Goal: Task Accomplishment & Management: Manage account settings

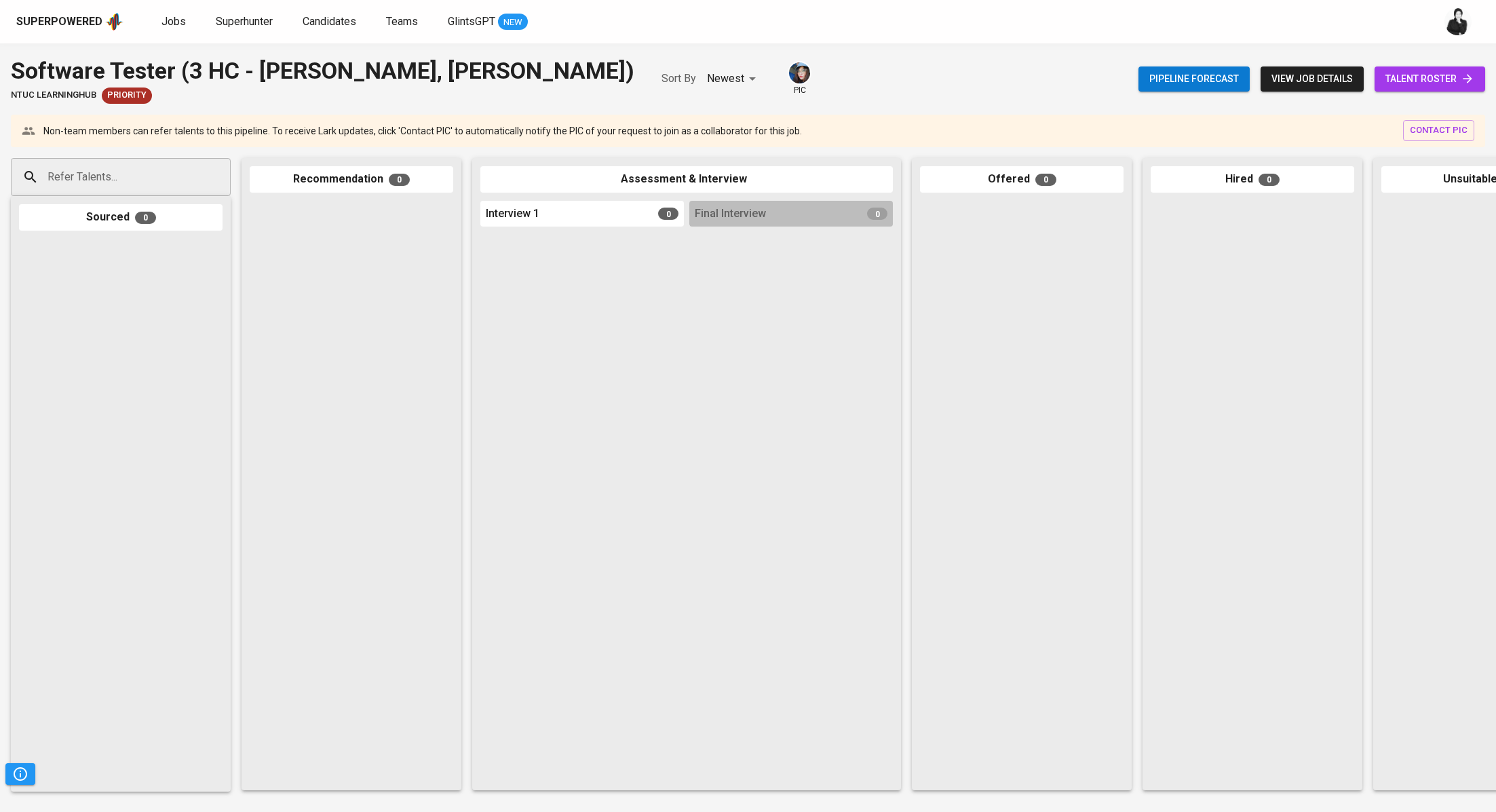
click at [184, 182] on input "Refer Talents..." at bounding box center [115, 177] width 142 height 25
paste input "kadekarikrisnadewi@gmail.com"
type input "kadekarikrisnadewi@gmail.com"
click at [160, 229] on div "Quality Assurance Engineer" at bounding box center [120, 229] width 128 height 14
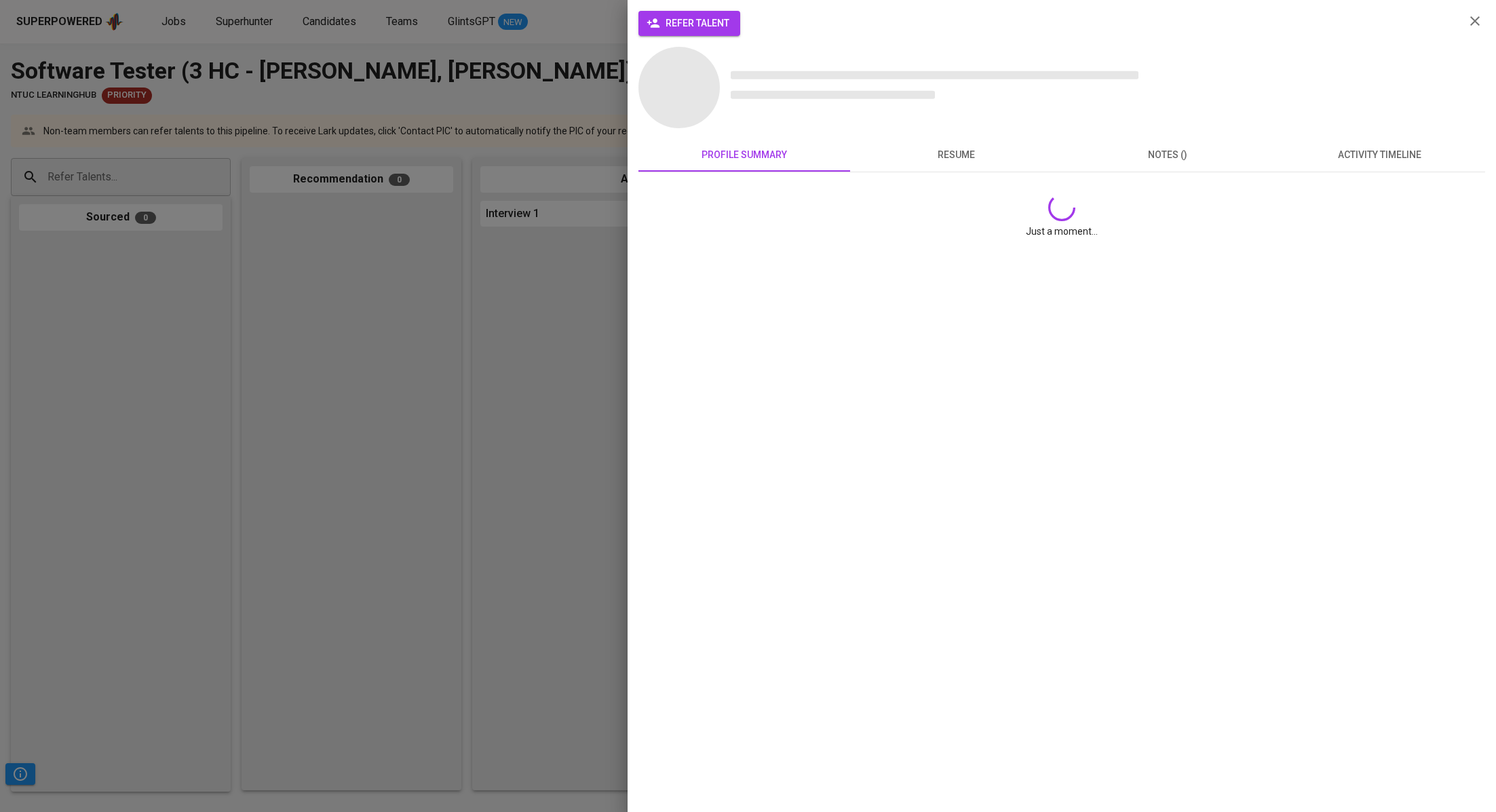
scroll to position [0, 0]
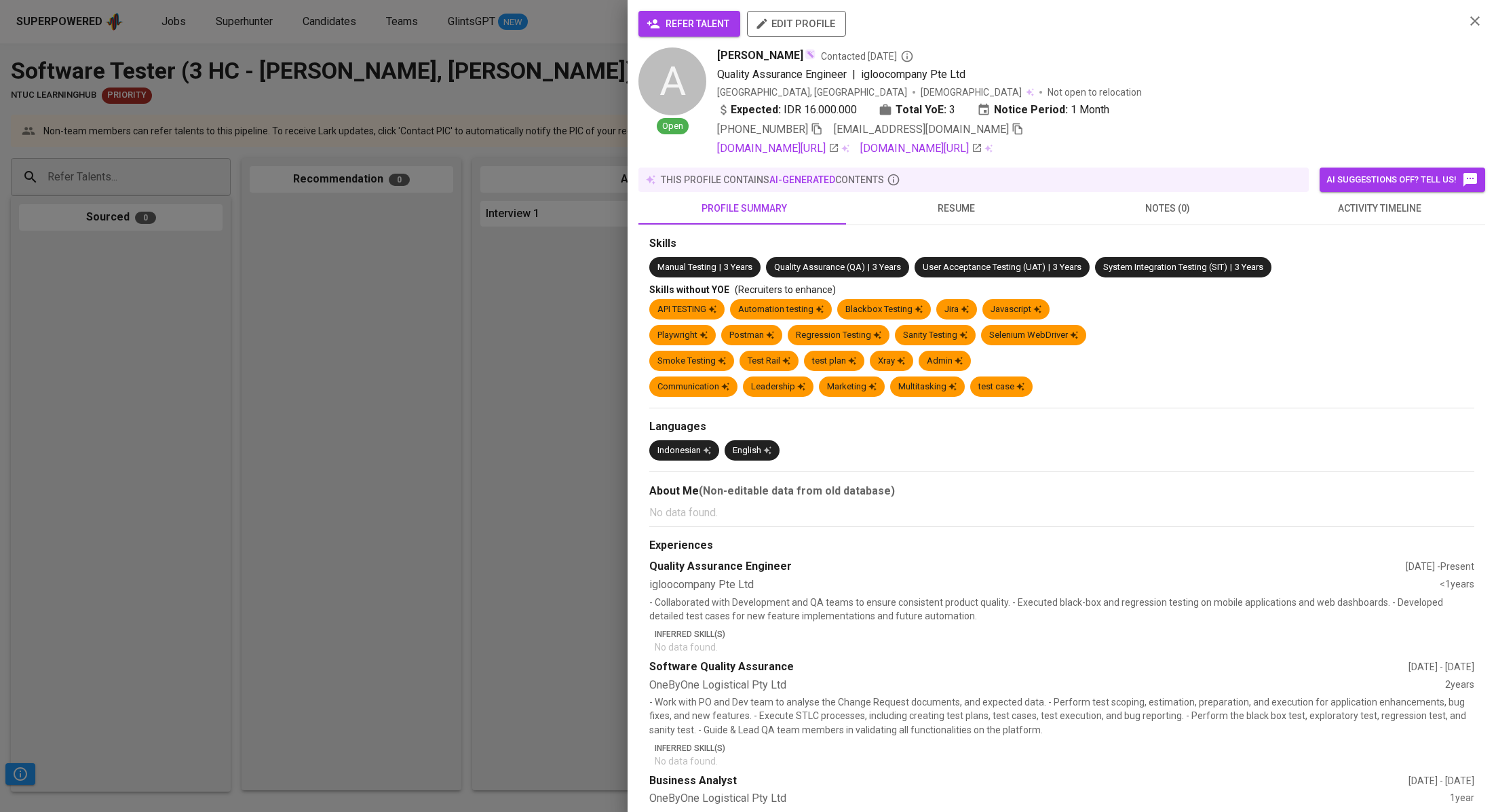
click at [705, 18] on span "refer talent" at bounding box center [690, 23] width 80 height 17
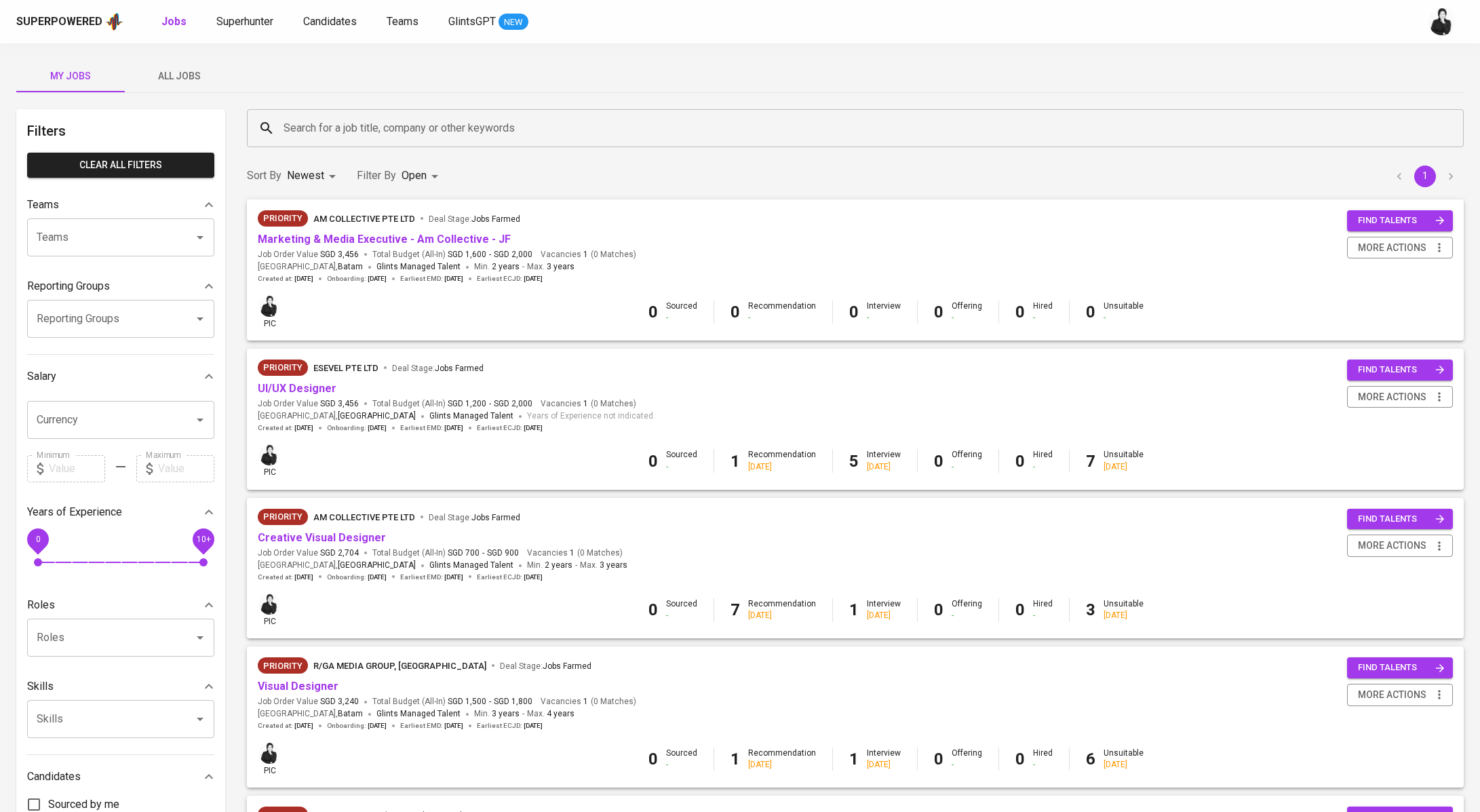
click at [318, 129] on input "Search for a job title, company or other keywords" at bounding box center [859, 128] width 1157 height 25
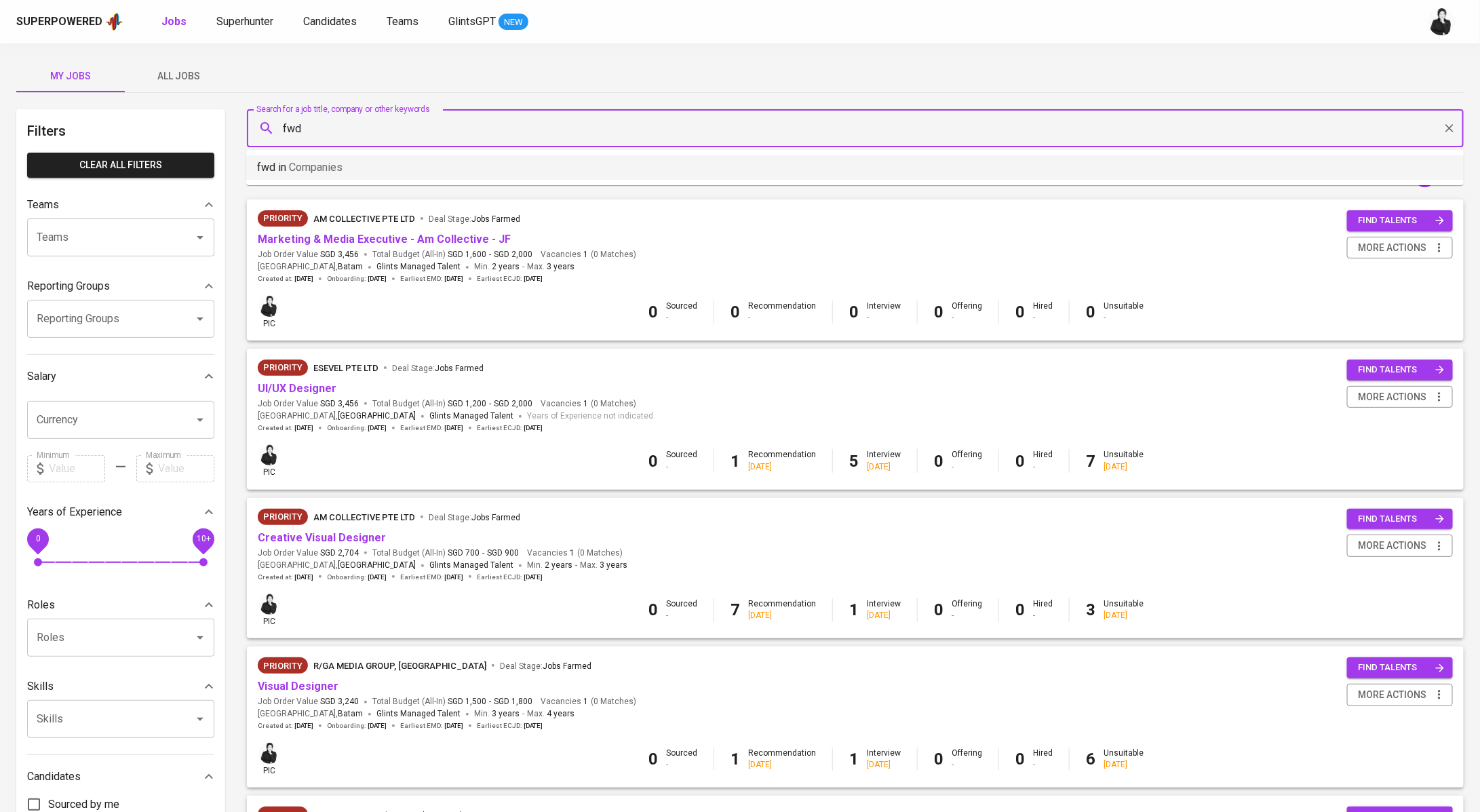
click at [363, 158] on li "fwd in Companies" at bounding box center [855, 167] width 1217 height 24
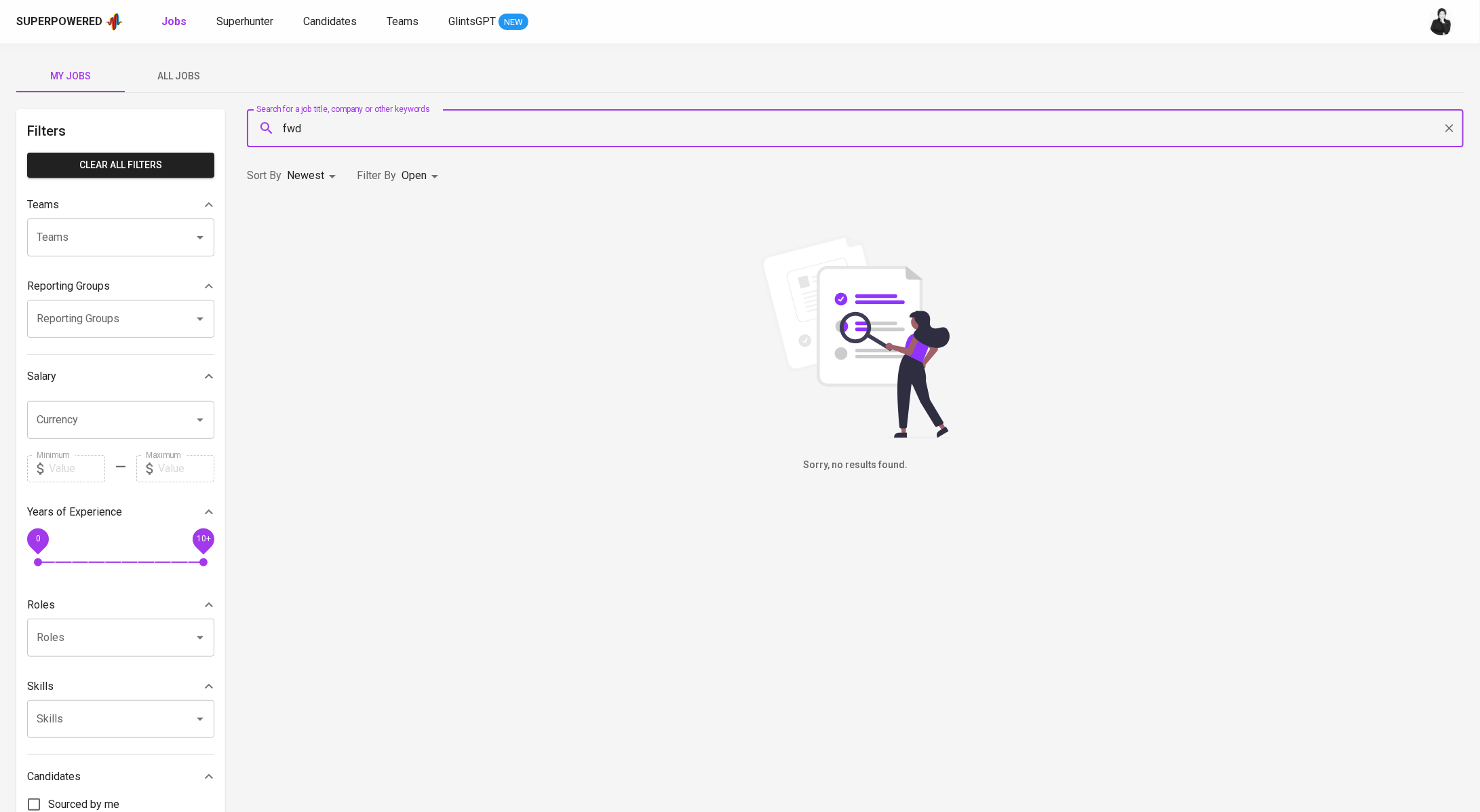
type input "fwd"
click at [198, 85] on button "All Jobs" at bounding box center [178, 75] width 108 height 32
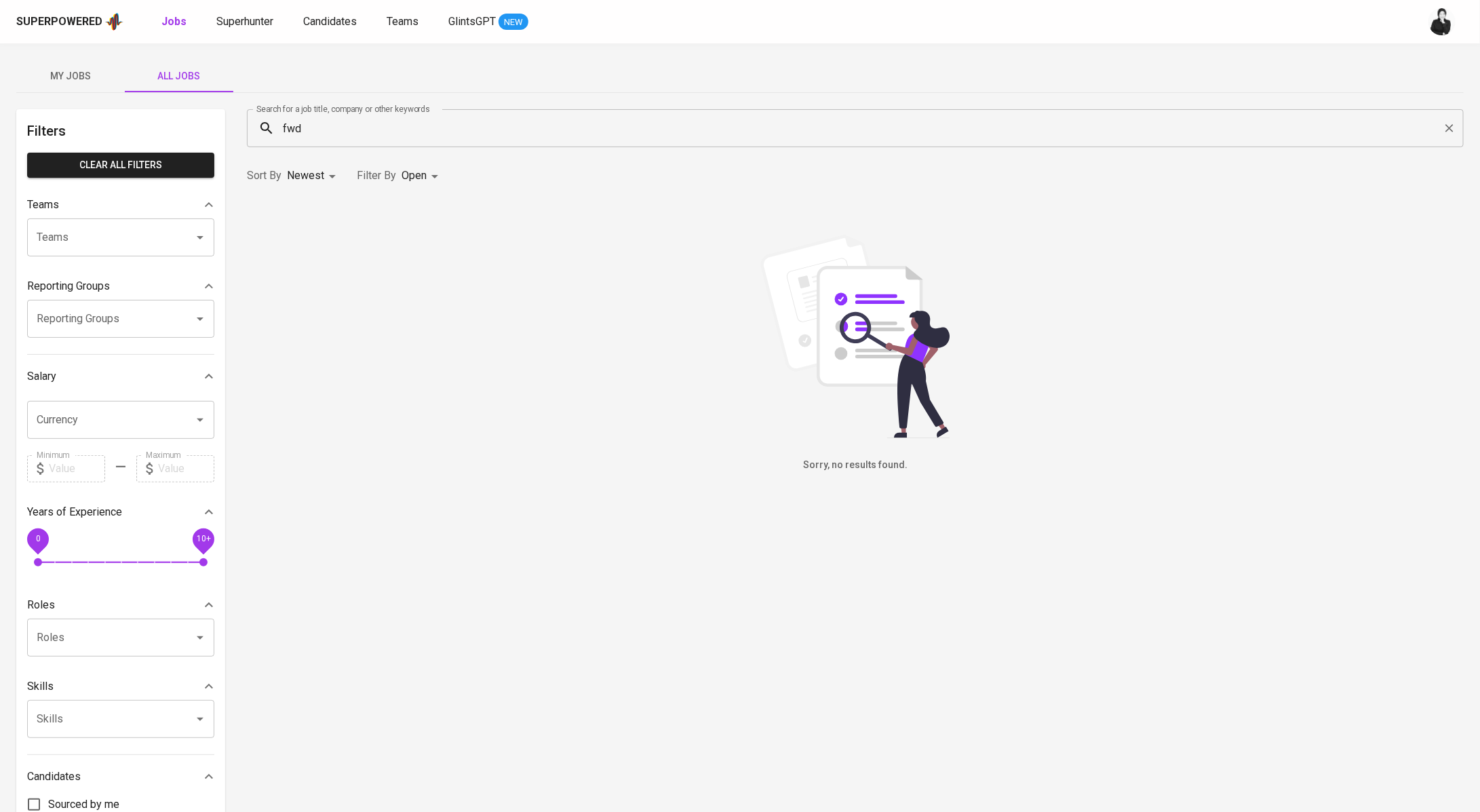
click at [381, 135] on input "fwd" at bounding box center [859, 128] width 1157 height 25
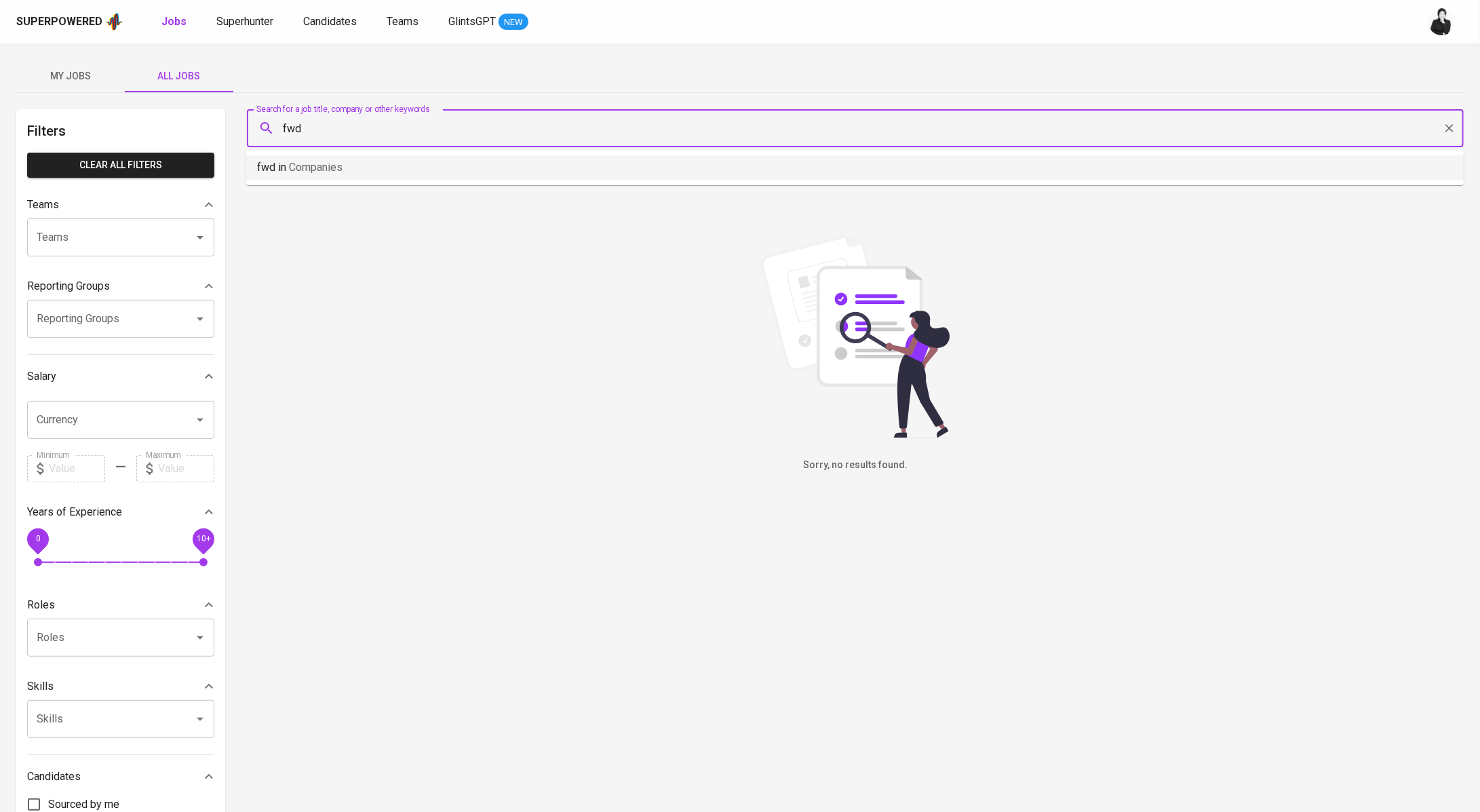
click at [389, 158] on li "fwd in Companies" at bounding box center [855, 167] width 1217 height 24
click at [168, 19] on b "Jobs" at bounding box center [174, 20] width 25 height 13
click at [84, 63] on button "My Jobs" at bounding box center [70, 75] width 108 height 32
click at [82, 70] on span "My Jobs" at bounding box center [70, 76] width 92 height 17
type input "OPEN"
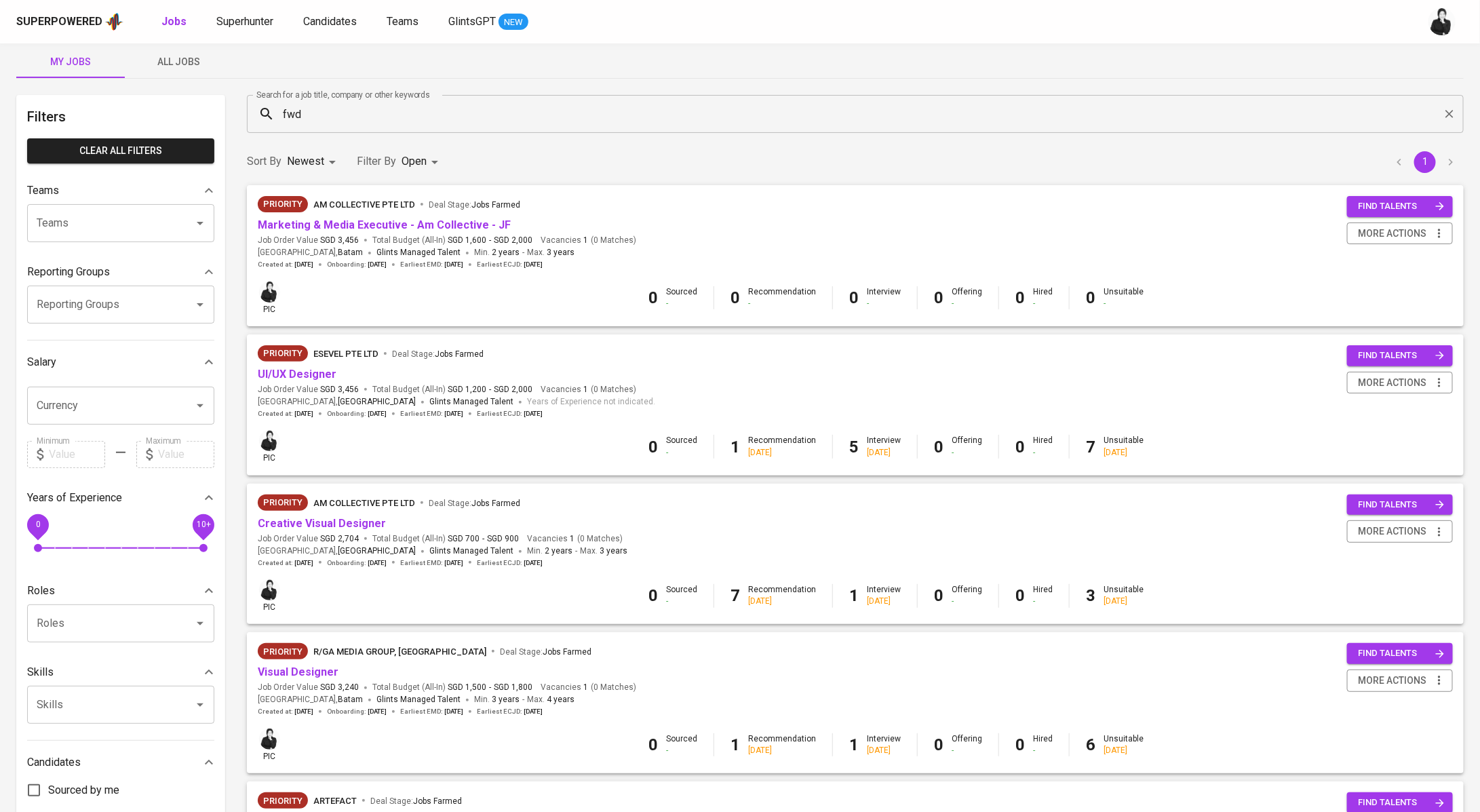
scroll to position [29, 0]
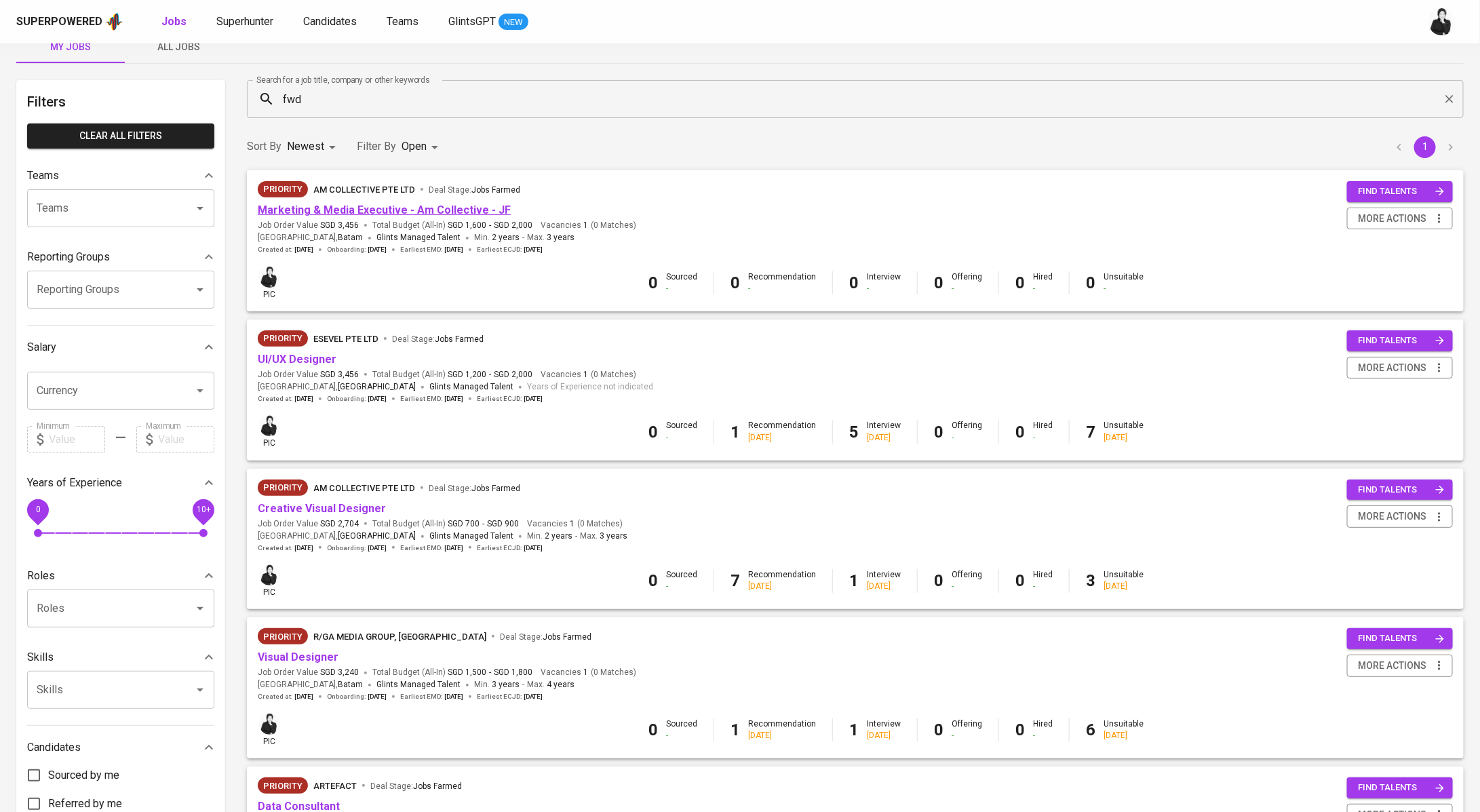
click at [450, 211] on link "Marketing & Media Executive - Am Collective - JF" at bounding box center [385, 209] width 253 height 13
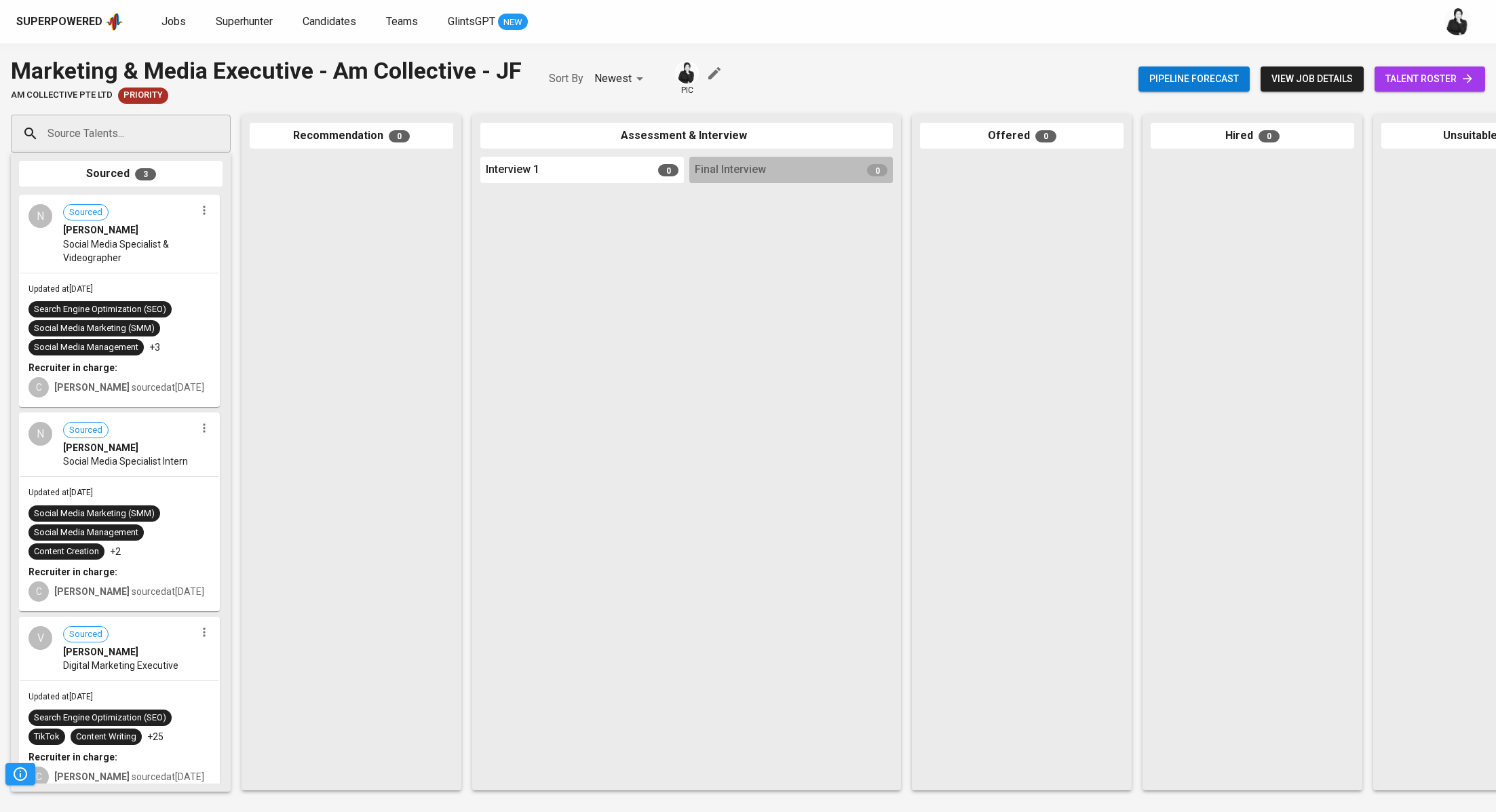
click at [1401, 65] on div "Pipeline forecast view job details talent roster" at bounding box center [1312, 79] width 347 height 50
click at [1401, 74] on span "talent roster" at bounding box center [1429, 78] width 89 height 17
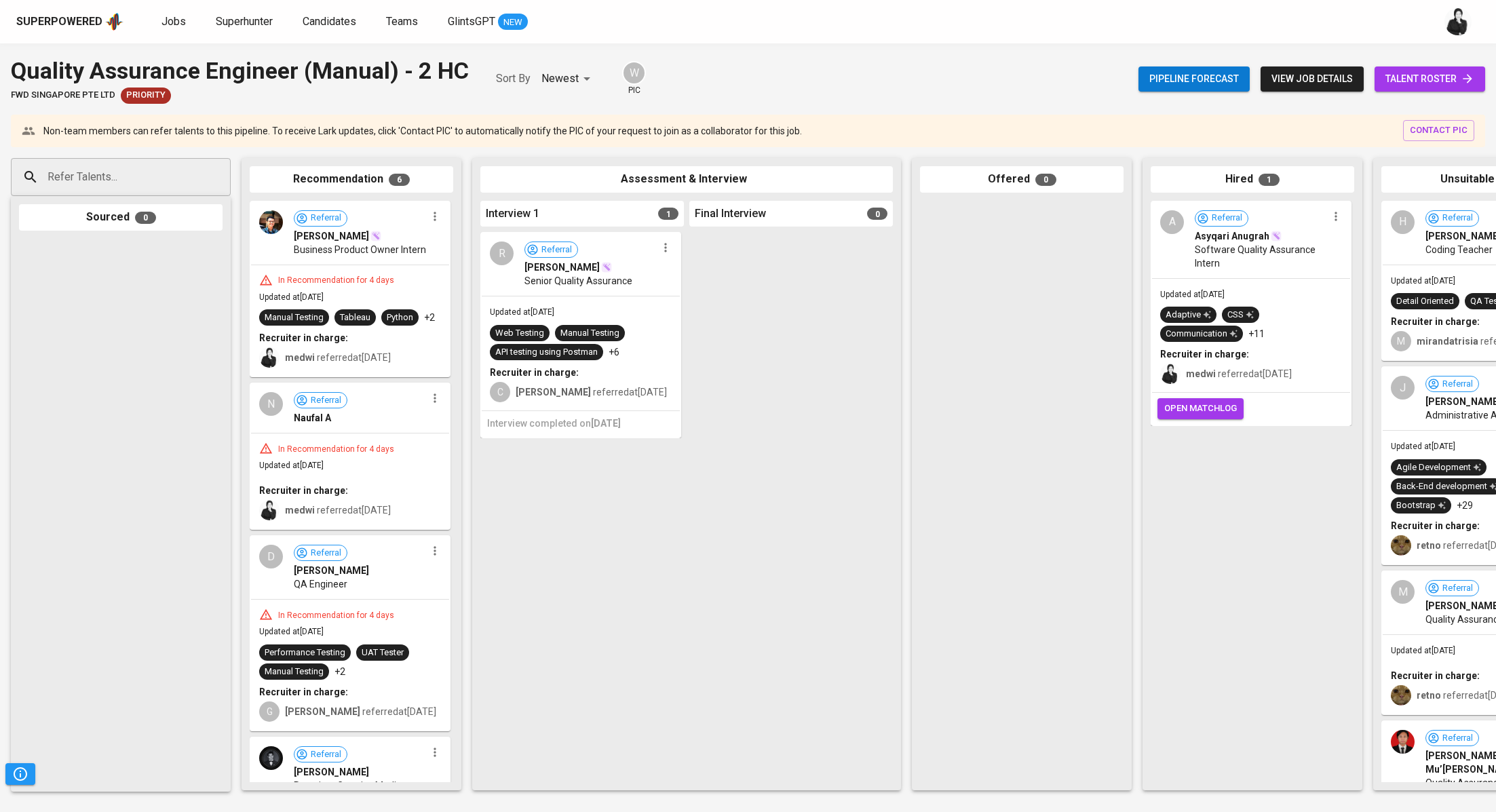
click at [1423, 82] on span "talent roster" at bounding box center [1429, 78] width 89 height 17
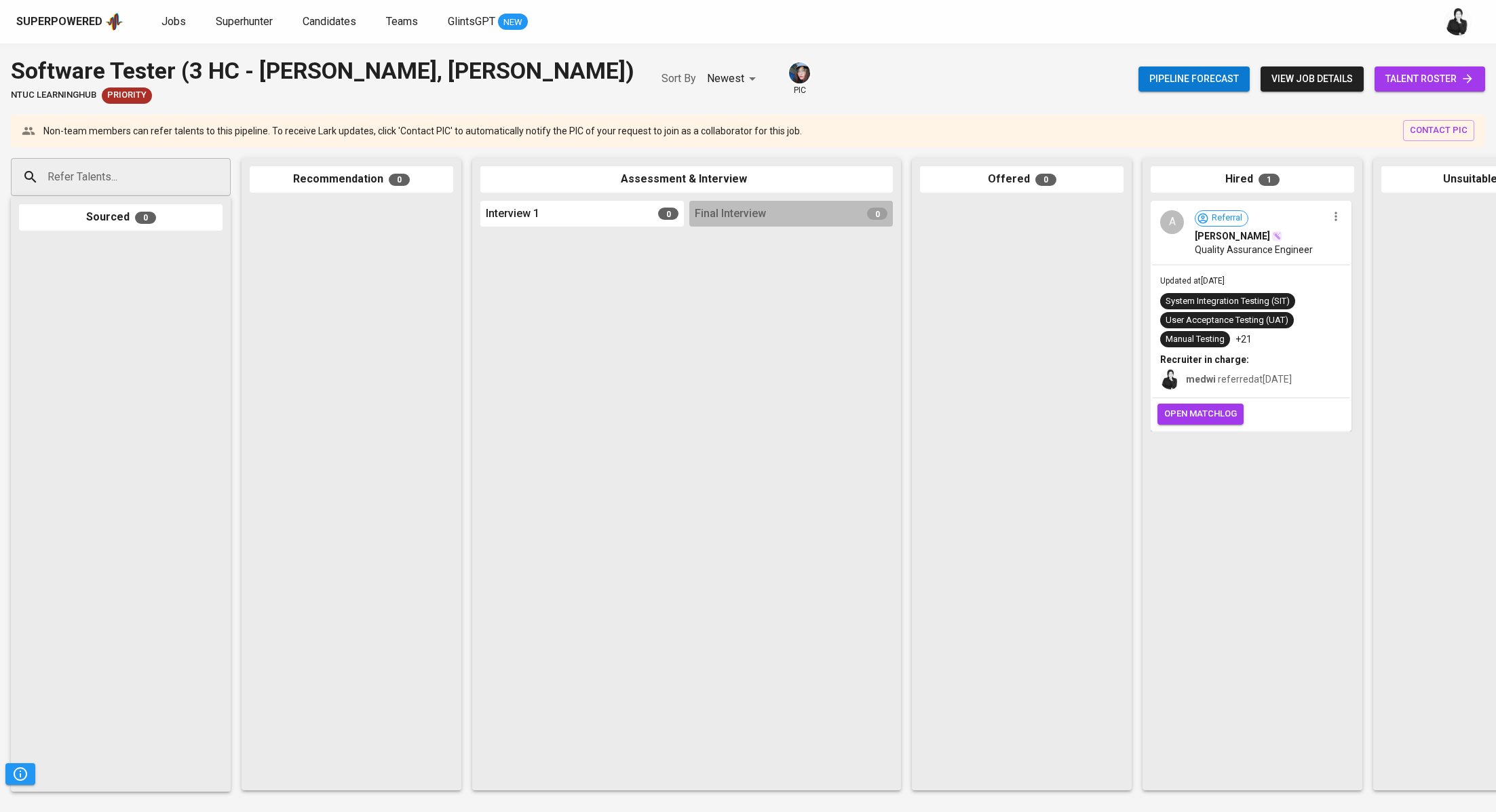
click at [1230, 410] on span "open matchlog" at bounding box center [1200, 414] width 73 height 16
